Goal: Task Accomplishment & Management: Use online tool/utility

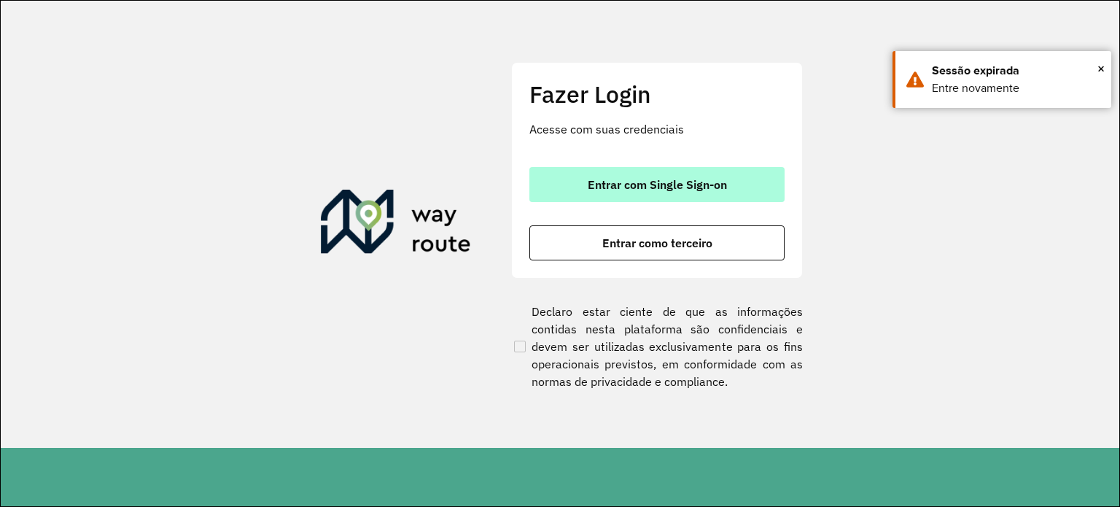
click at [613, 192] on button "Entrar com Single Sign-on" at bounding box center [656, 184] width 255 height 35
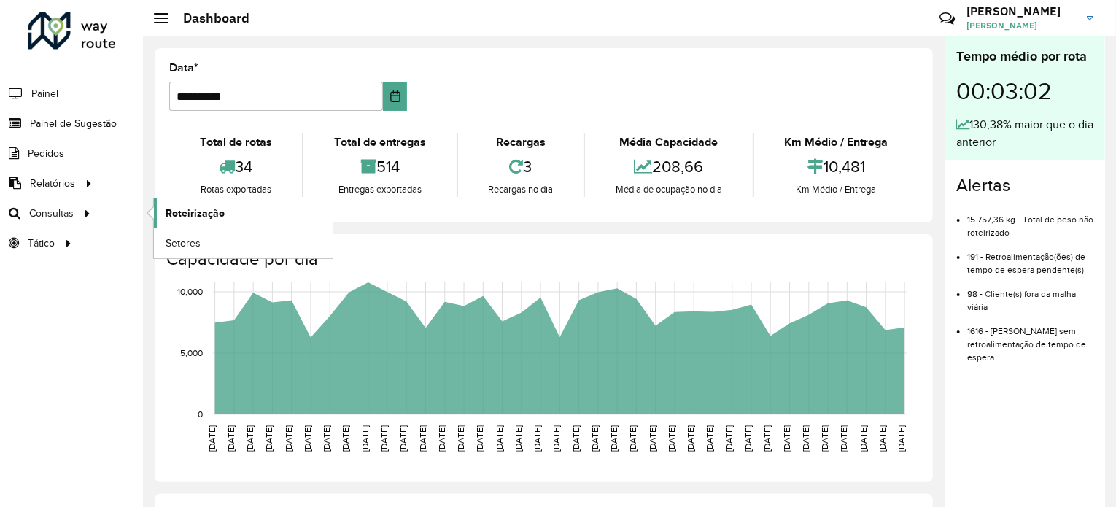
click at [173, 206] on span "Roteirização" at bounding box center [195, 213] width 59 height 15
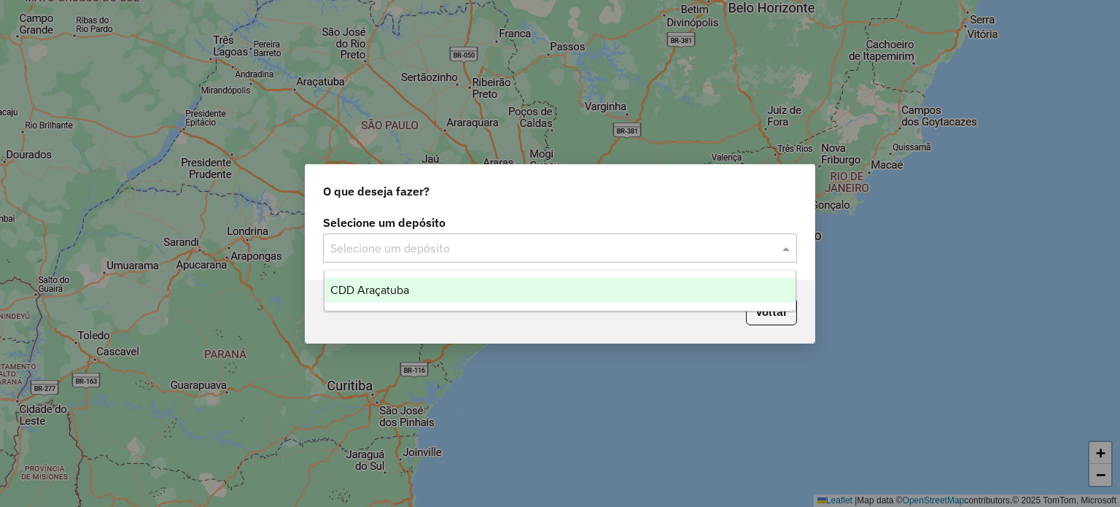
click at [351, 246] on input "text" at bounding box center [545, 249] width 430 height 18
click at [386, 290] on span "CDD Araçatuba" at bounding box center [369, 290] width 79 height 12
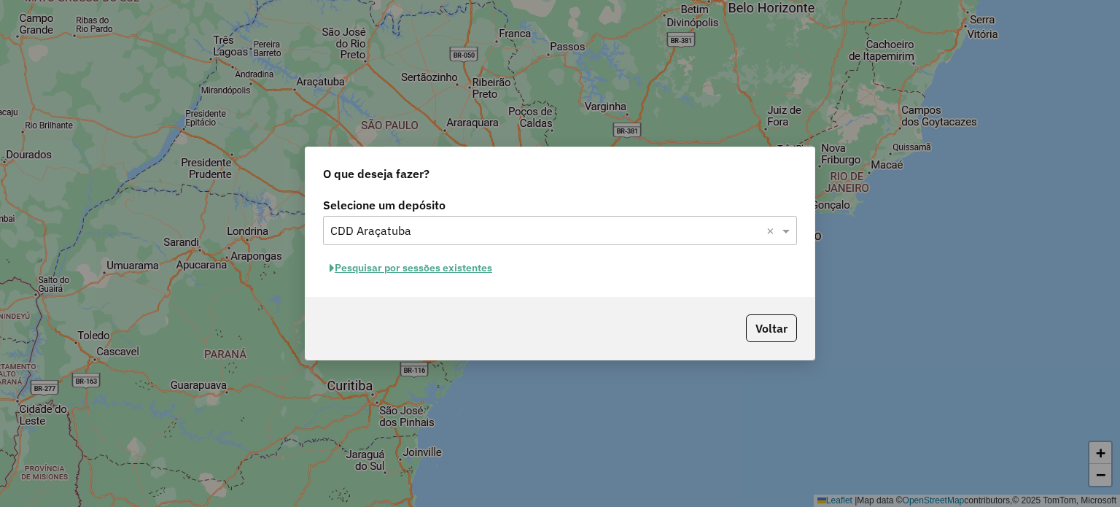
click at [400, 265] on button "Pesquisar por sessões existentes" at bounding box center [411, 268] width 176 height 23
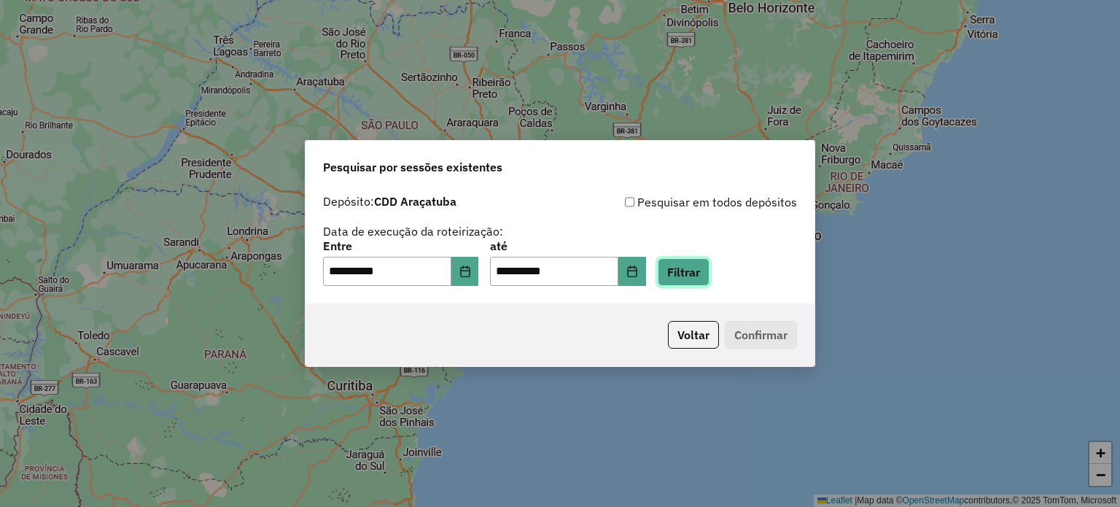
click at [706, 274] on button "Filtrar" at bounding box center [684, 272] width 52 height 28
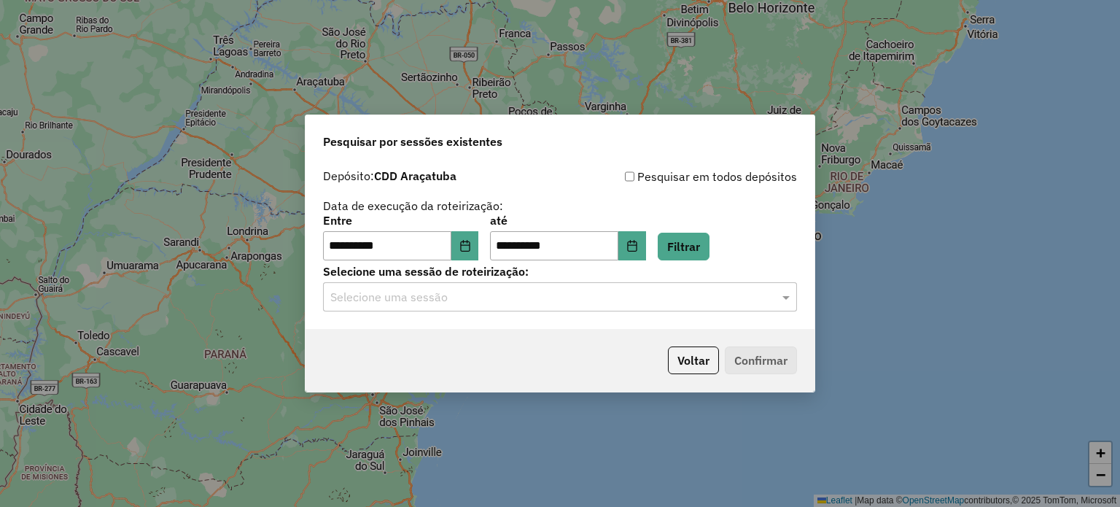
click at [648, 300] on input "text" at bounding box center [545, 298] width 430 height 18
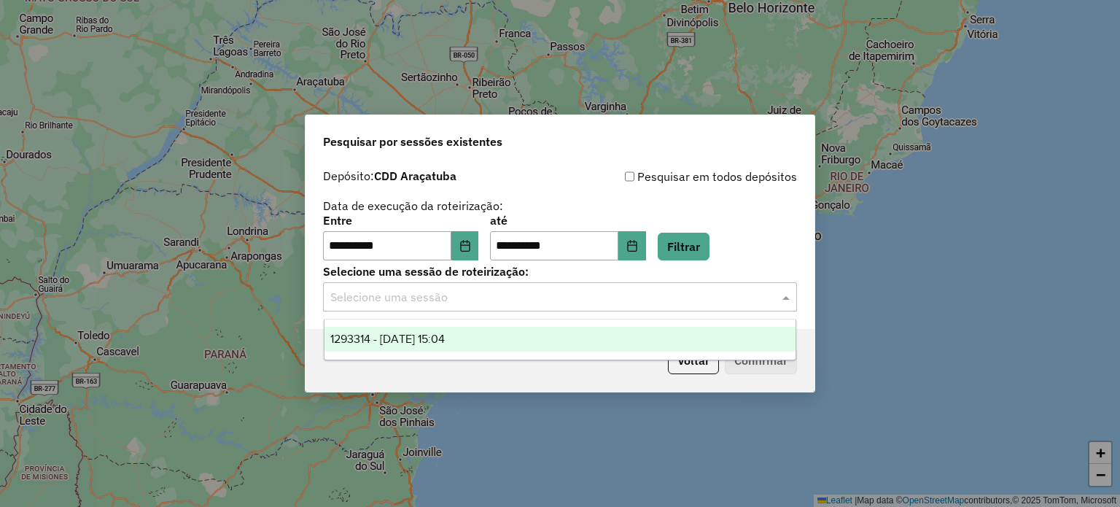
click at [602, 341] on div "1293314 - 13/10/2025 15:04" at bounding box center [561, 339] width 472 height 25
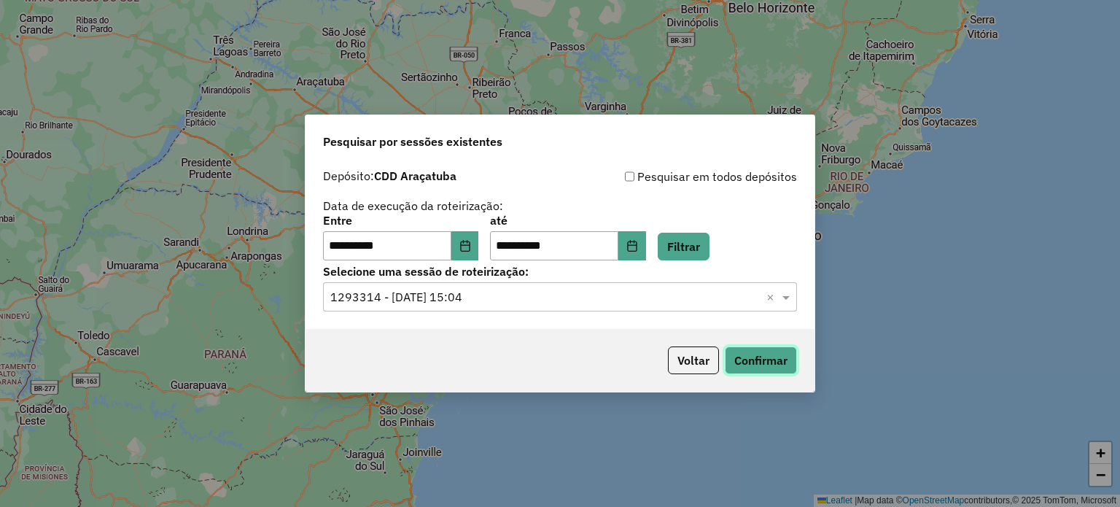
click at [756, 347] on button "Confirmar" at bounding box center [761, 360] width 72 height 28
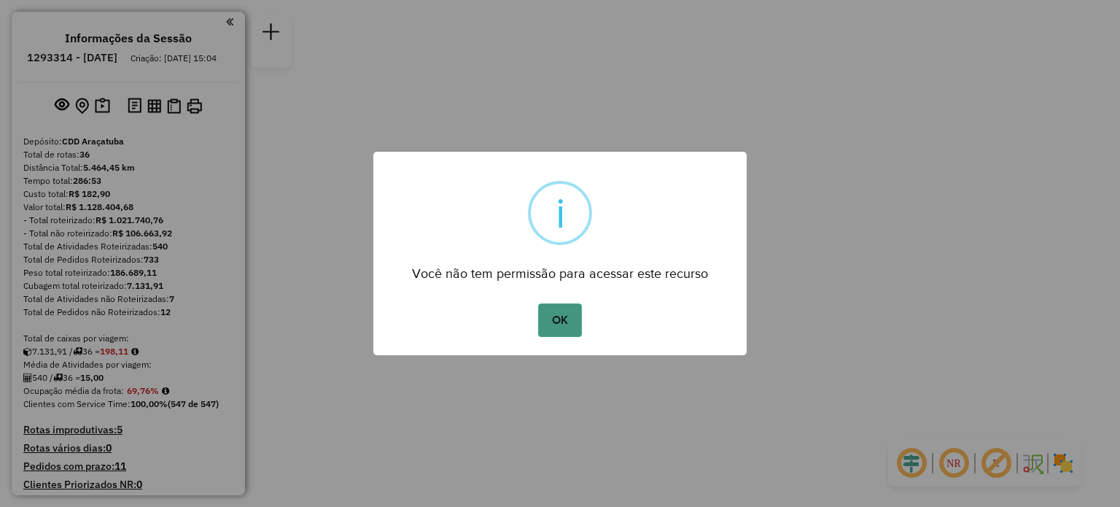
click at [554, 314] on button "OK" at bounding box center [559, 320] width 43 height 34
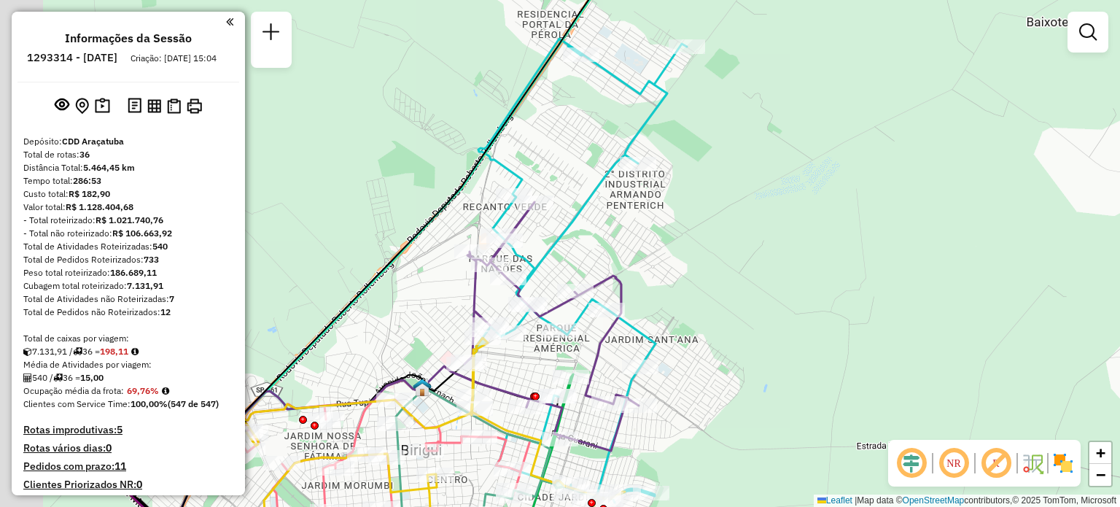
drag, startPoint x: 577, startPoint y: 361, endPoint x: 744, endPoint y: 345, distance: 167.8
click at [744, 345] on div "Janela de atendimento Grade de atendimento Capacidade Transportadoras Veículos …" at bounding box center [560, 253] width 1120 height 507
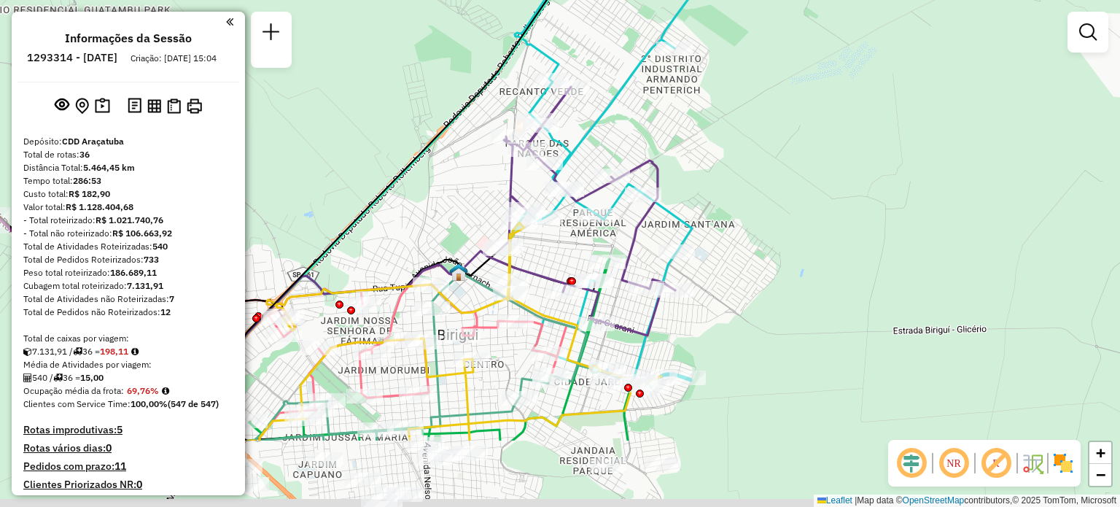
drag, startPoint x: 537, startPoint y: 375, endPoint x: 557, endPoint y: 258, distance: 118.3
click at [557, 258] on div "Janela de atendimento Grade de atendimento Capacidade Transportadoras Veículos …" at bounding box center [560, 253] width 1120 height 507
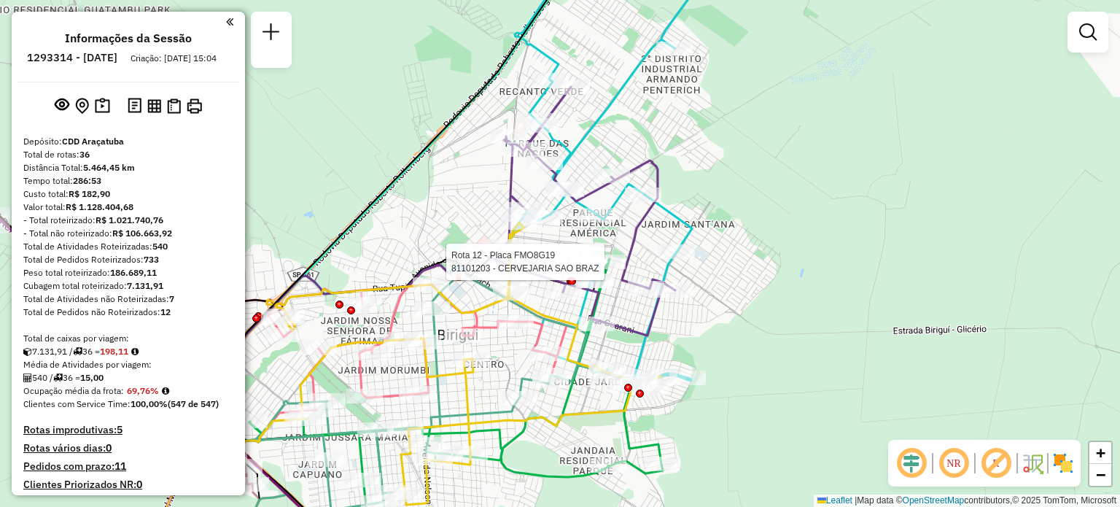
select select "**********"
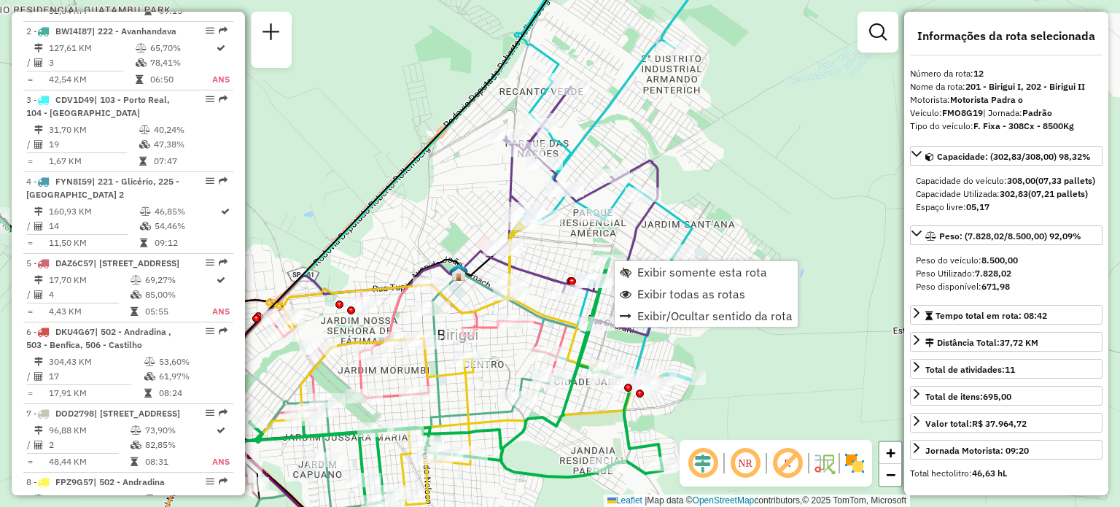
scroll to position [1473, 0]
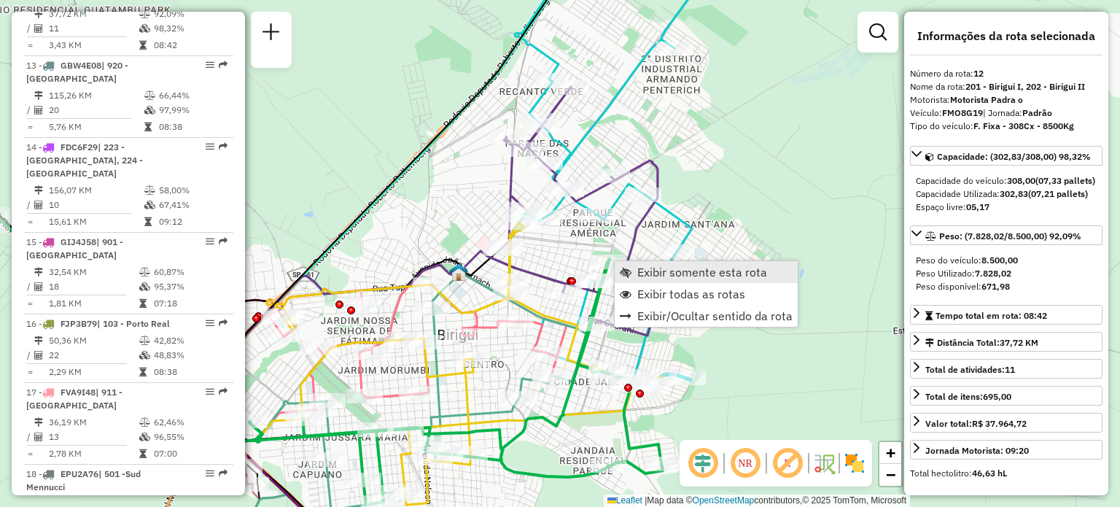
click at [648, 271] on span "Exibir somente esta rota" at bounding box center [702, 272] width 130 height 12
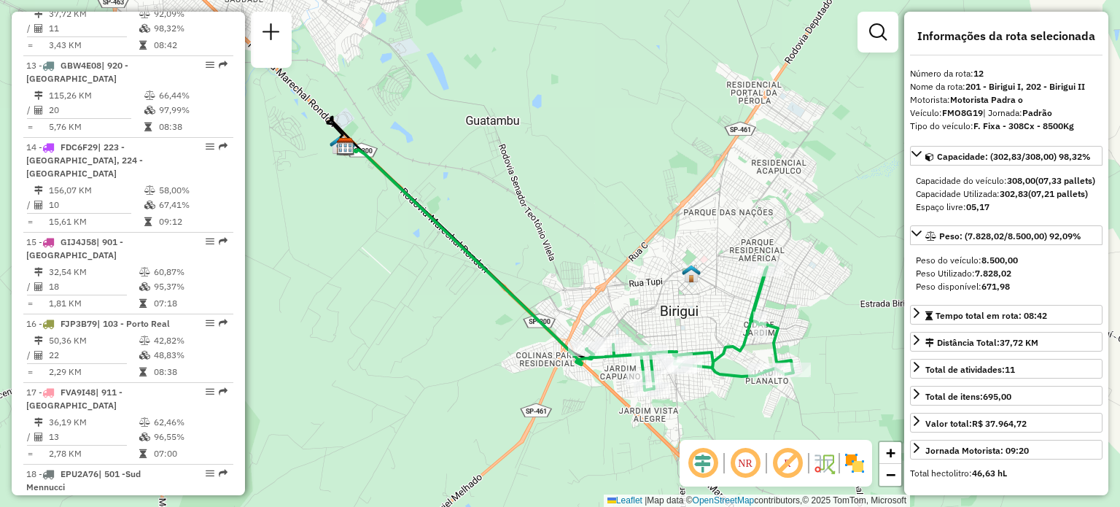
click at [854, 465] on img at bounding box center [854, 462] width 23 height 23
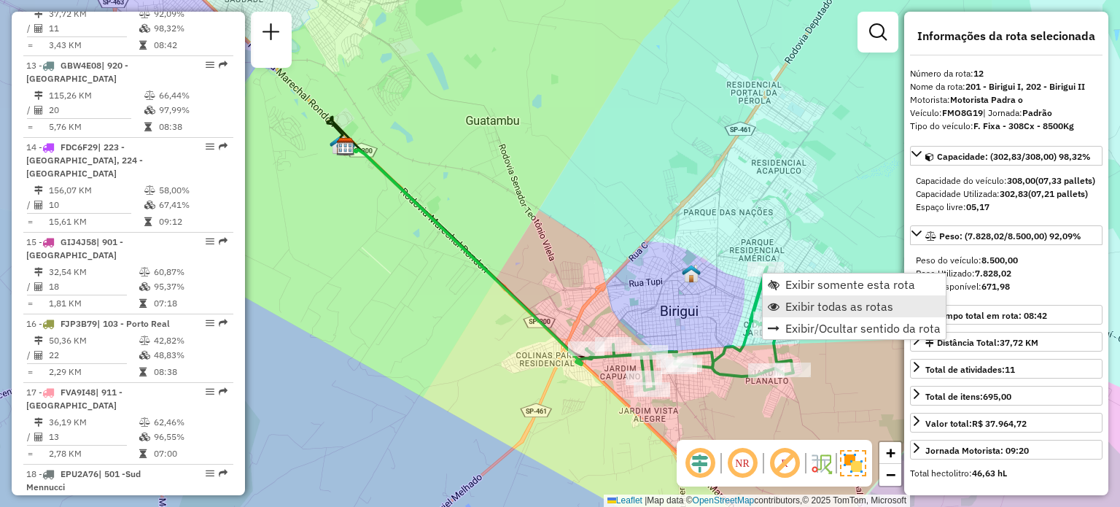
click at [793, 303] on span "Exibir todas as rotas" at bounding box center [839, 306] width 108 height 12
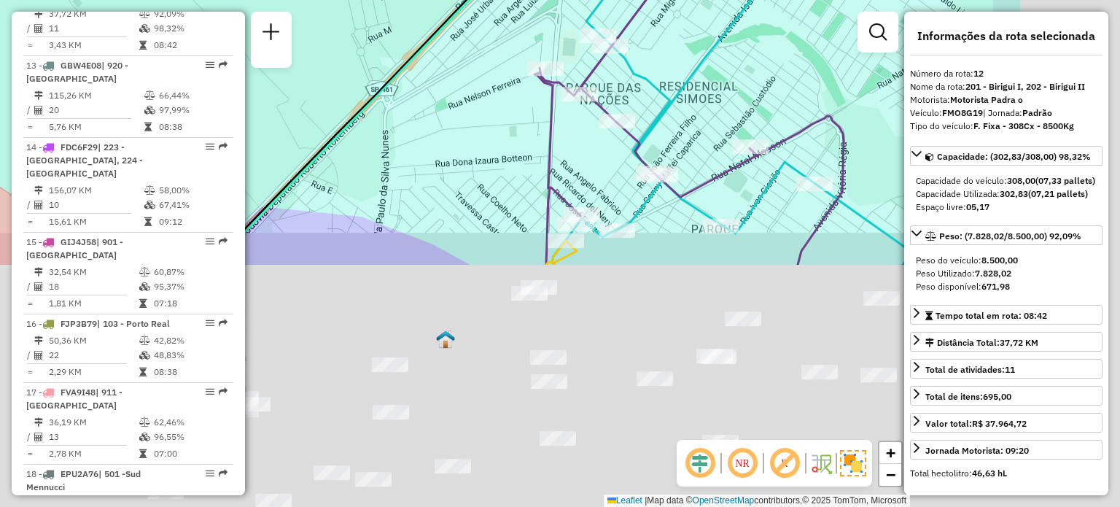
drag, startPoint x: 785, startPoint y: 376, endPoint x: 574, endPoint y: 83, distance: 360.9
click at [574, 83] on icon at bounding box center [689, 117] width 309 height 296
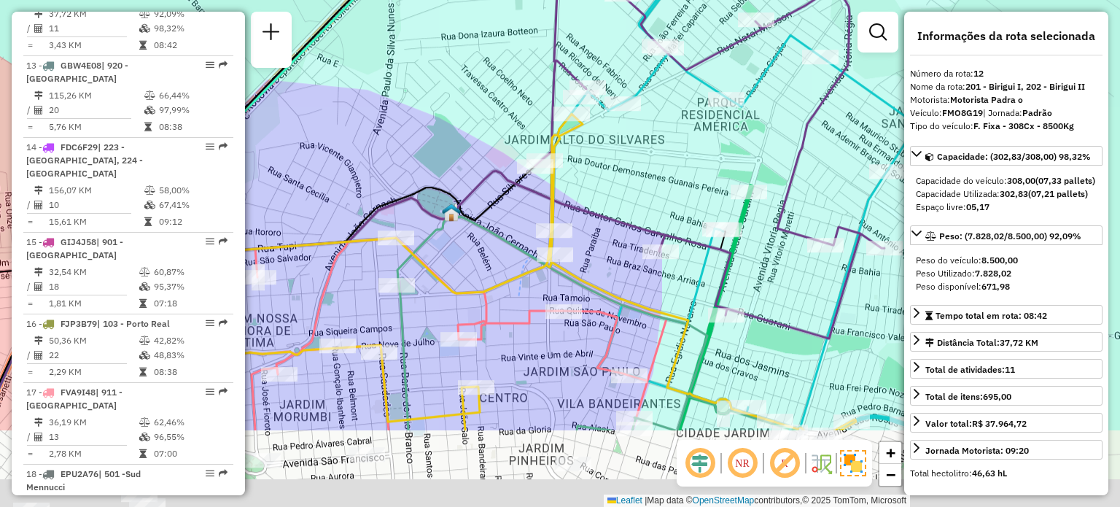
drag, startPoint x: 636, startPoint y: 290, endPoint x: 643, endPoint y: 160, distance: 130.0
click at [643, 160] on div "Rota 30 - Placa CRW6W01 81109467 - CENTRO BIRIGUIENSE D Janela de atendimento G…" at bounding box center [560, 253] width 1120 height 507
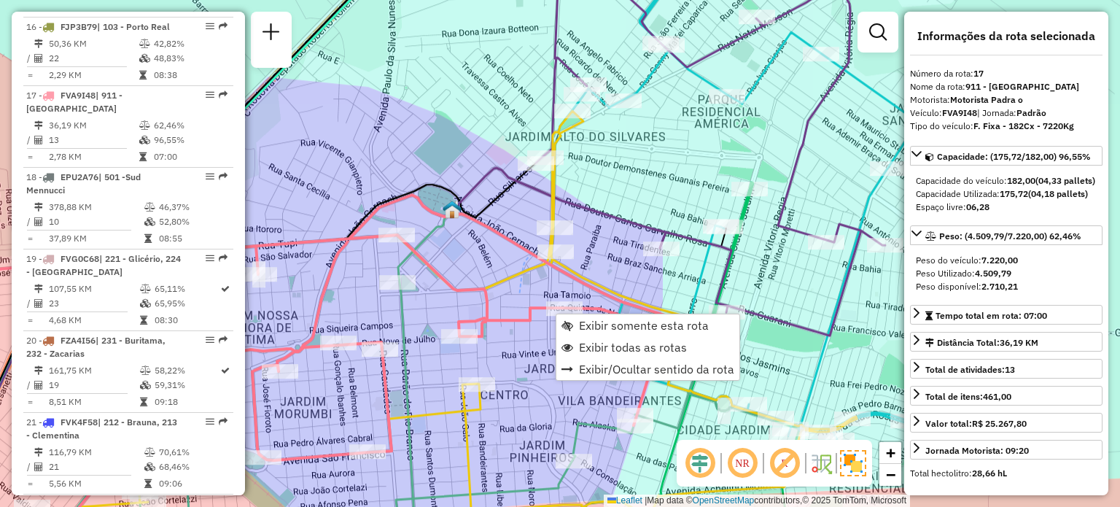
scroll to position [1867, 0]
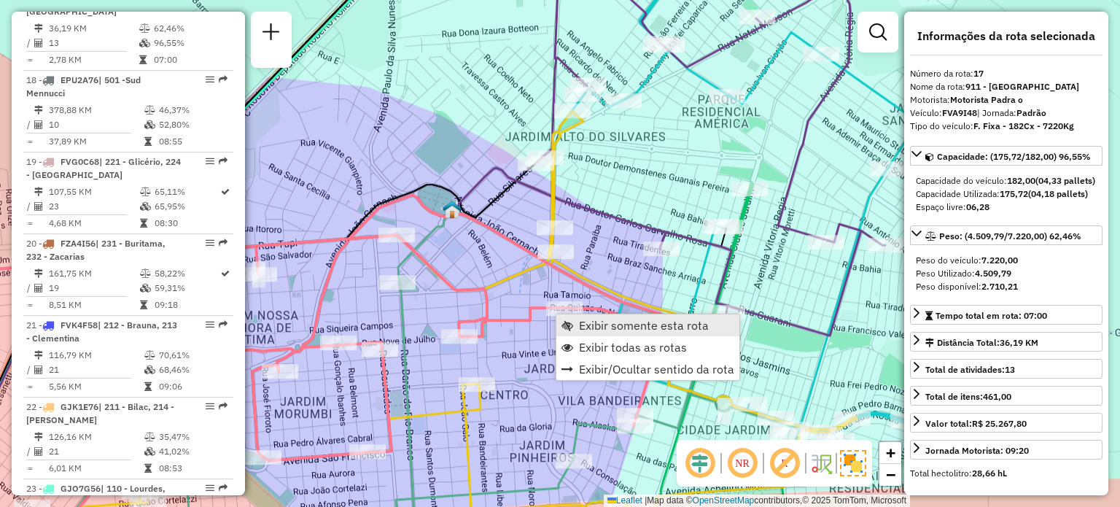
click at [605, 328] on span "Exibir somente esta rota" at bounding box center [644, 325] width 130 height 12
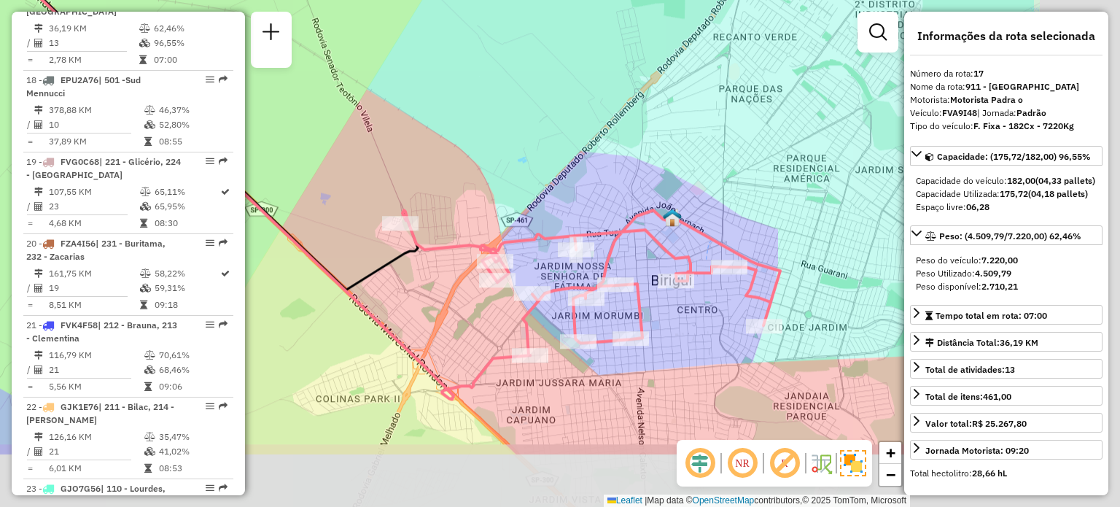
drag, startPoint x: 732, startPoint y: 306, endPoint x: 524, endPoint y: 198, distance: 233.9
click at [524, 198] on div "Janela de atendimento Grade de atendimento Capacidade Transportadoras Veículos …" at bounding box center [560, 253] width 1120 height 507
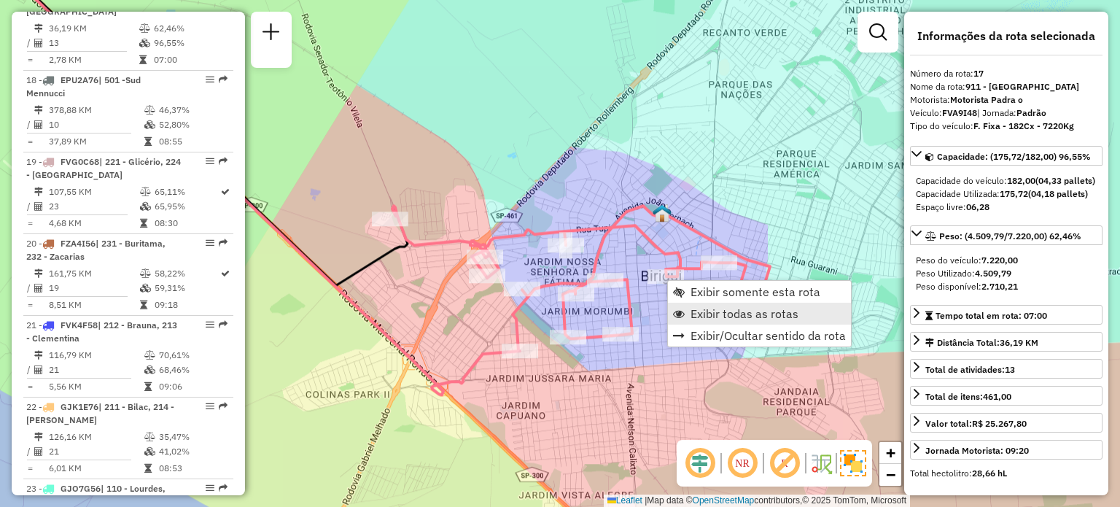
click at [709, 317] on span "Exibir todas as rotas" at bounding box center [745, 314] width 108 height 12
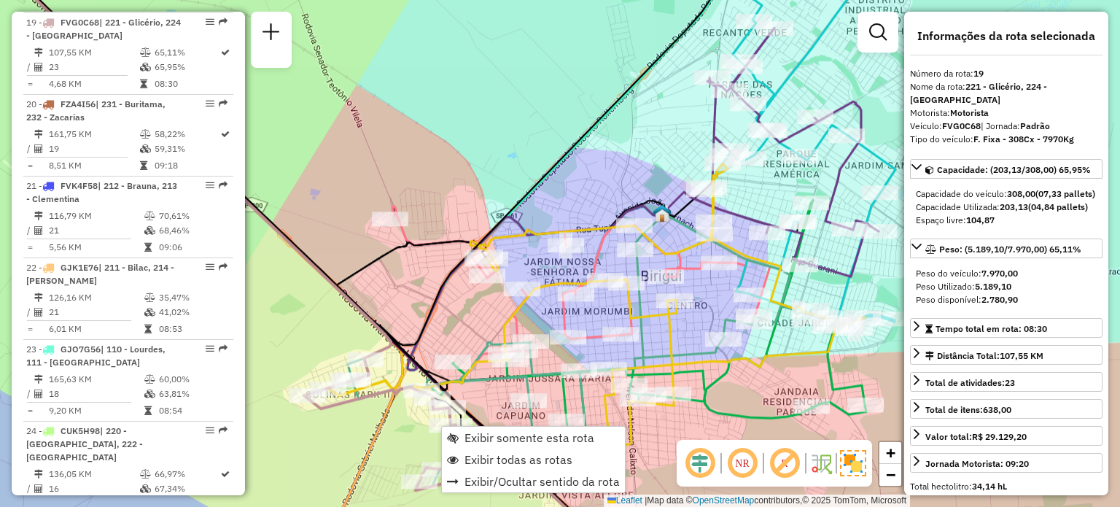
scroll to position [2030, 0]
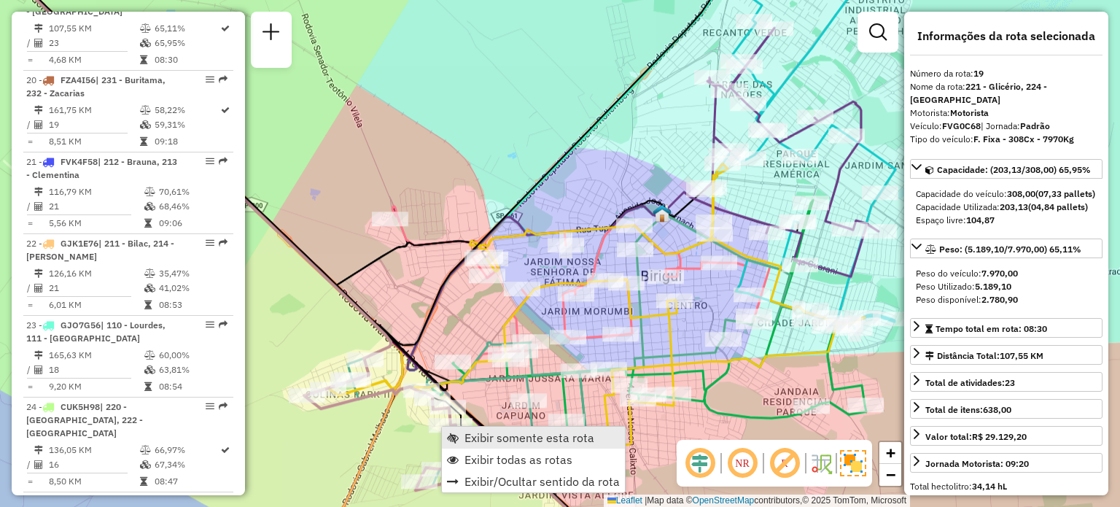
click at [473, 442] on span "Exibir somente esta rota" at bounding box center [530, 438] width 130 height 12
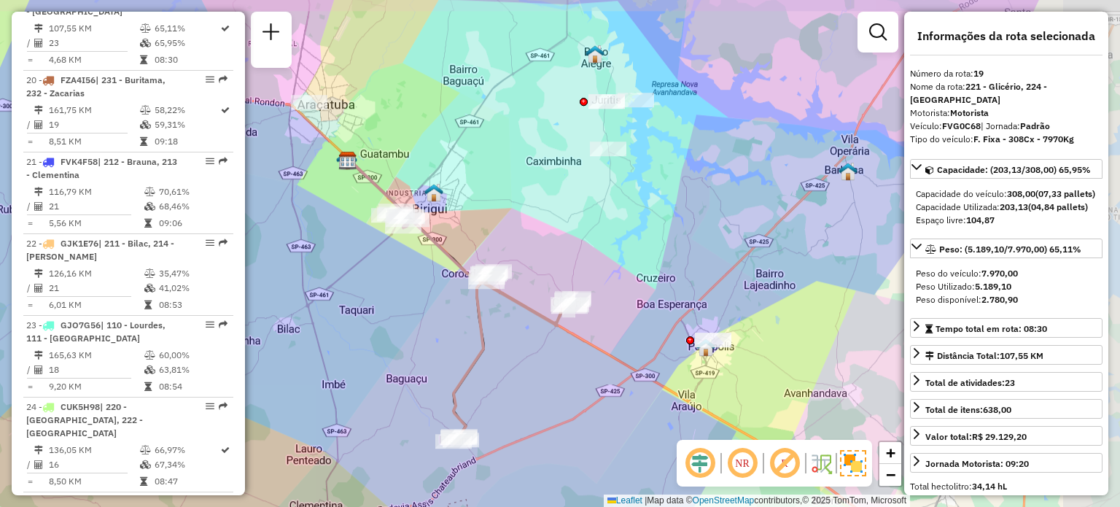
drag, startPoint x: 683, startPoint y: 357, endPoint x: 581, endPoint y: 402, distance: 111.4
click at [581, 402] on div "Janela de atendimento Grade de atendimento Capacidade Transportadoras Veículos …" at bounding box center [560, 253] width 1120 height 507
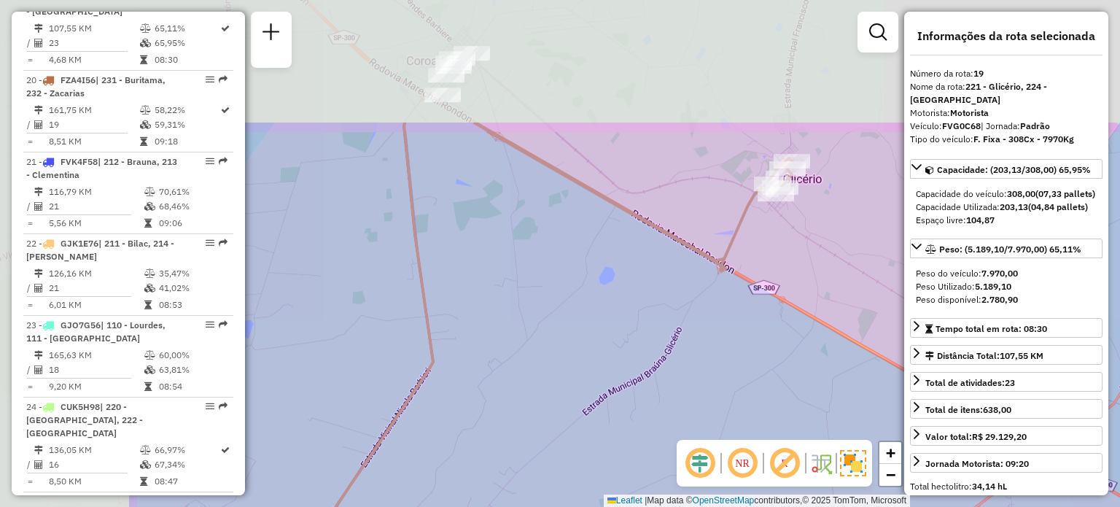
drag, startPoint x: 440, startPoint y: 259, endPoint x: 683, endPoint y: 434, distance: 298.8
click at [683, 434] on div "Janela de atendimento Grade de atendimento Capacidade Transportadoras Veículos …" at bounding box center [560, 253] width 1120 height 507
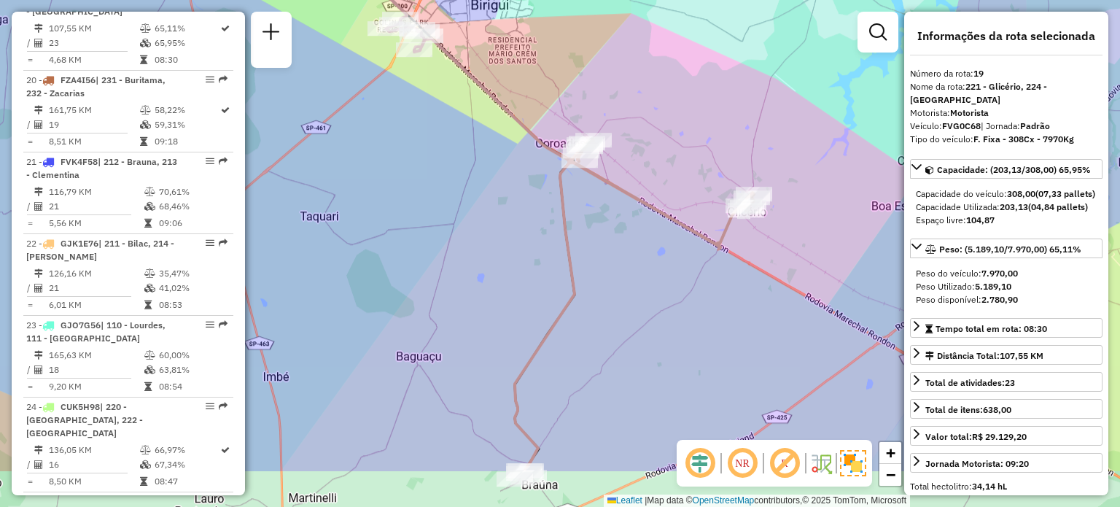
drag, startPoint x: 616, startPoint y: 362, endPoint x: 650, endPoint y: 276, distance: 92.4
click at [650, 276] on div "Janela de atendimento Grade de atendimento Capacidade Transportadoras Veículos …" at bounding box center [560, 253] width 1120 height 507
